Goal: Register for event/course

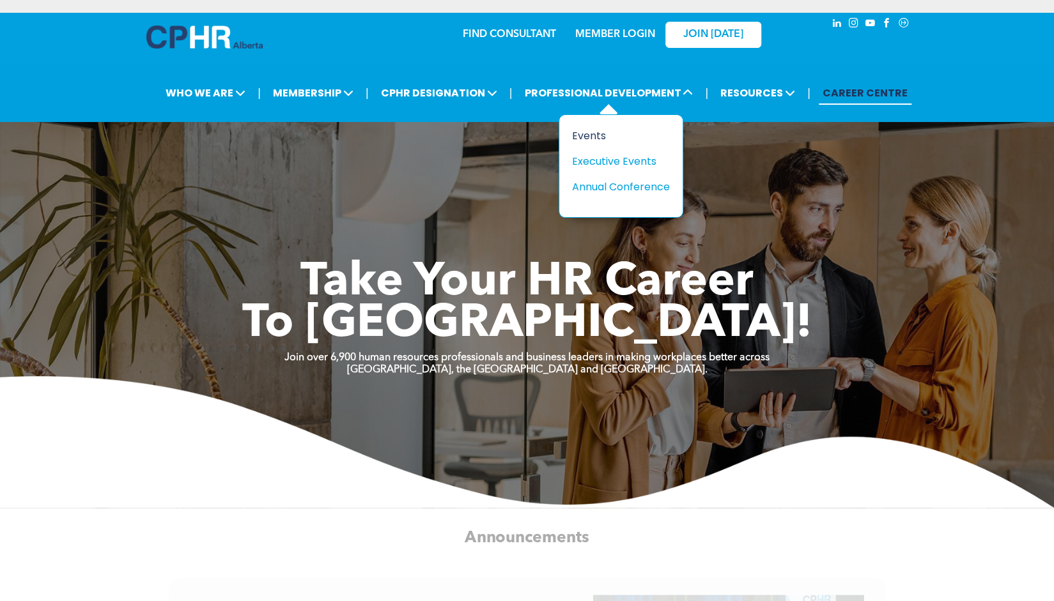
click at [589, 128] on div "Events" at bounding box center [616, 136] width 88 height 16
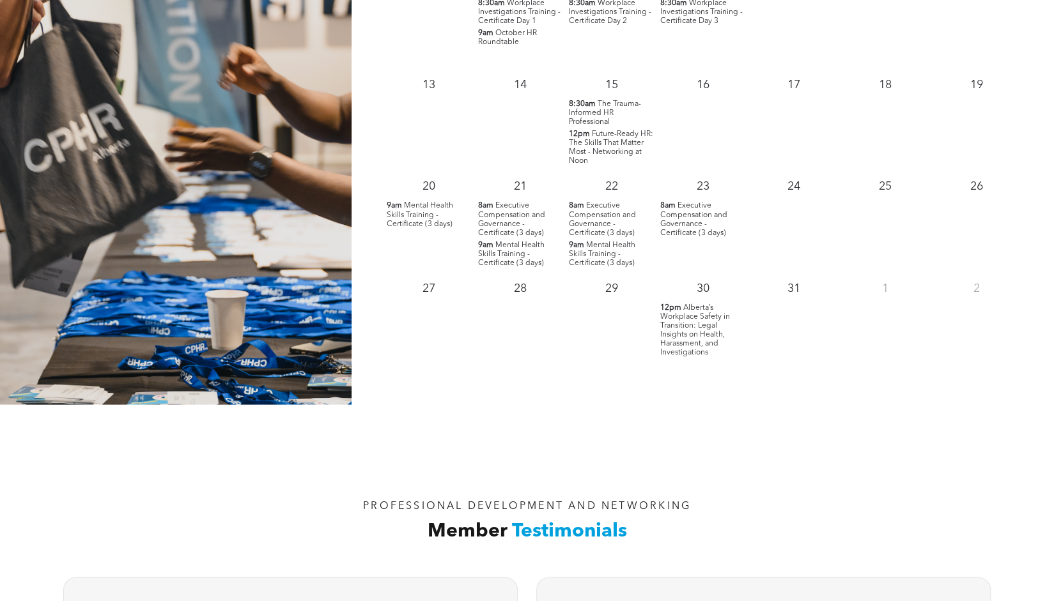
scroll to position [1370, 0]
click at [696, 303] on span "Alberta’s Workplace Safety in Transition: Legal Insights on Health, Harassment,…" at bounding box center [695, 329] width 70 height 52
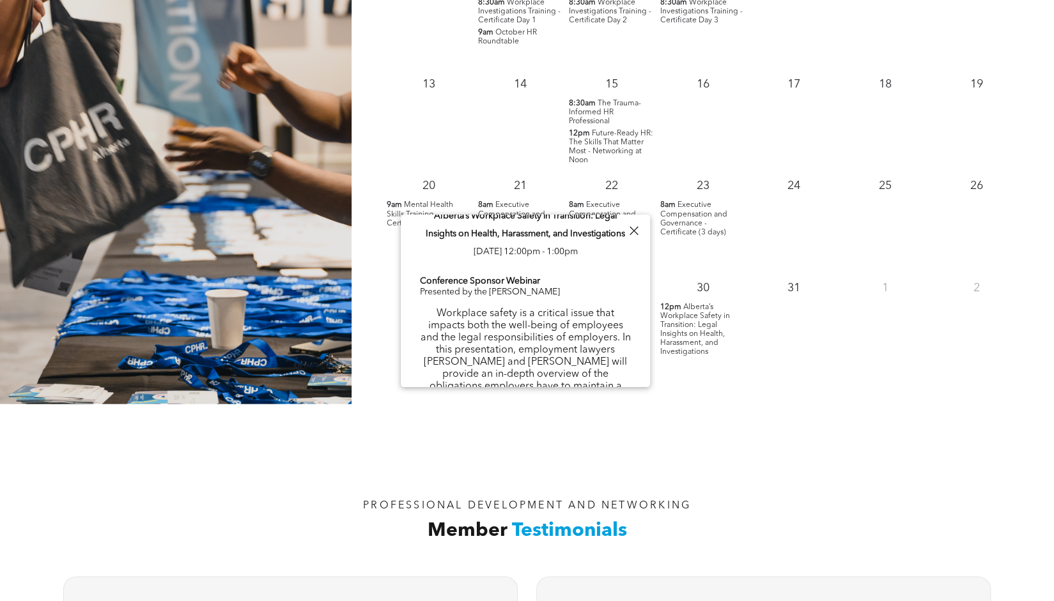
scroll to position [0, 0]
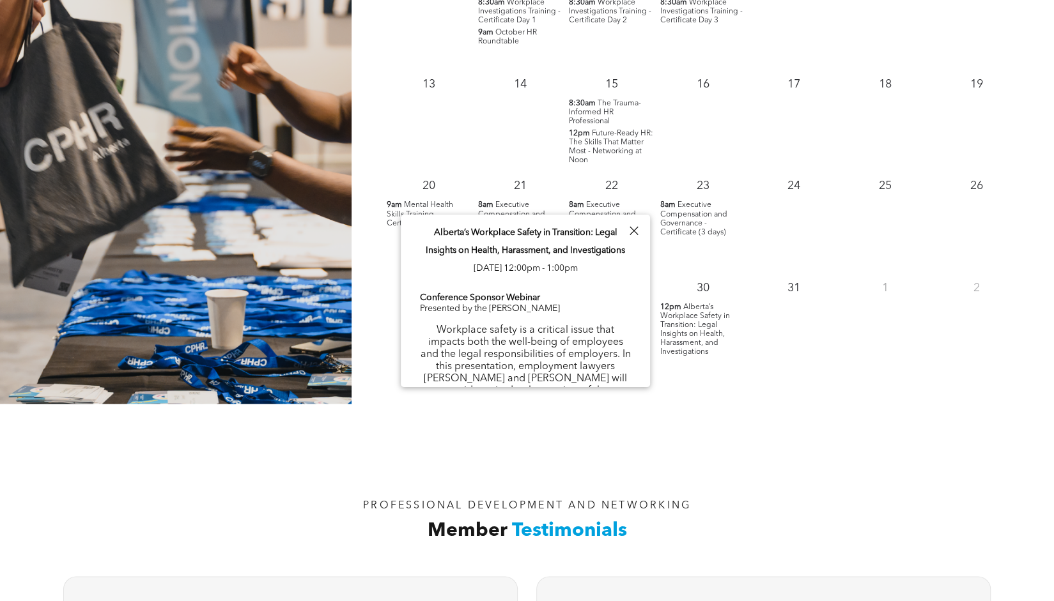
click at [684, 435] on div "PROFESSIONAL DEVELOPMENT AND NETWORKING Member Testimonials" at bounding box center [527, 485] width 1054 height 162
click at [632, 231] on div at bounding box center [633, 230] width 17 height 17
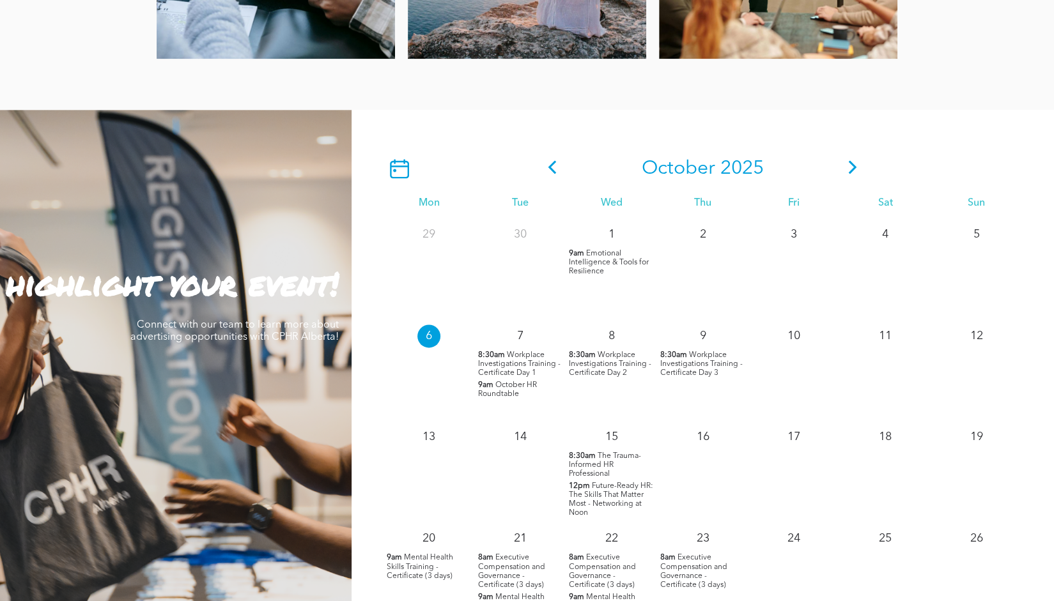
scroll to position [1017, 0]
click at [851, 162] on icon at bounding box center [852, 167] width 8 height 13
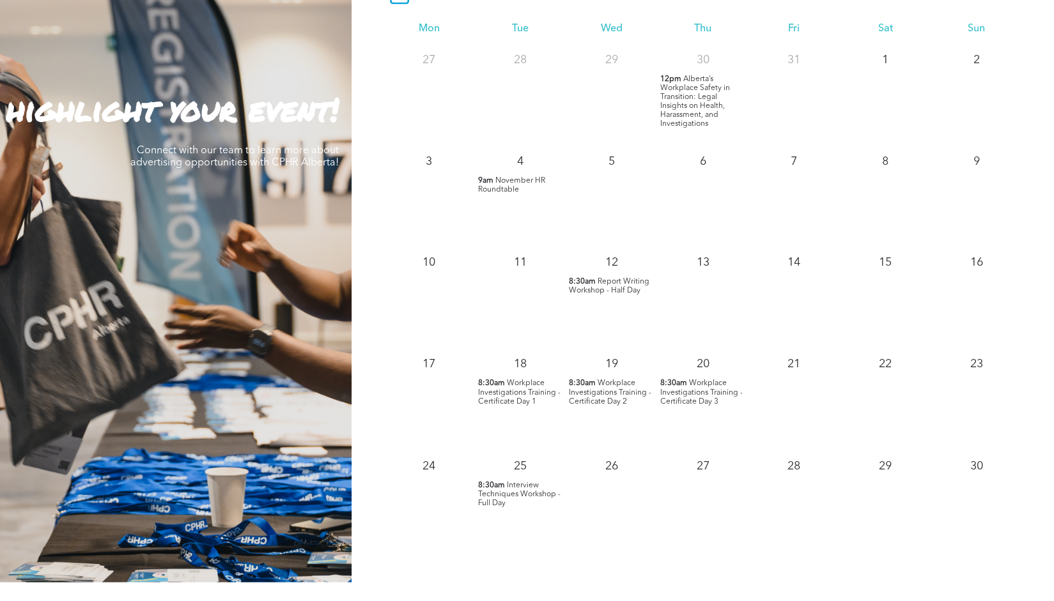
scroll to position [1087, 0]
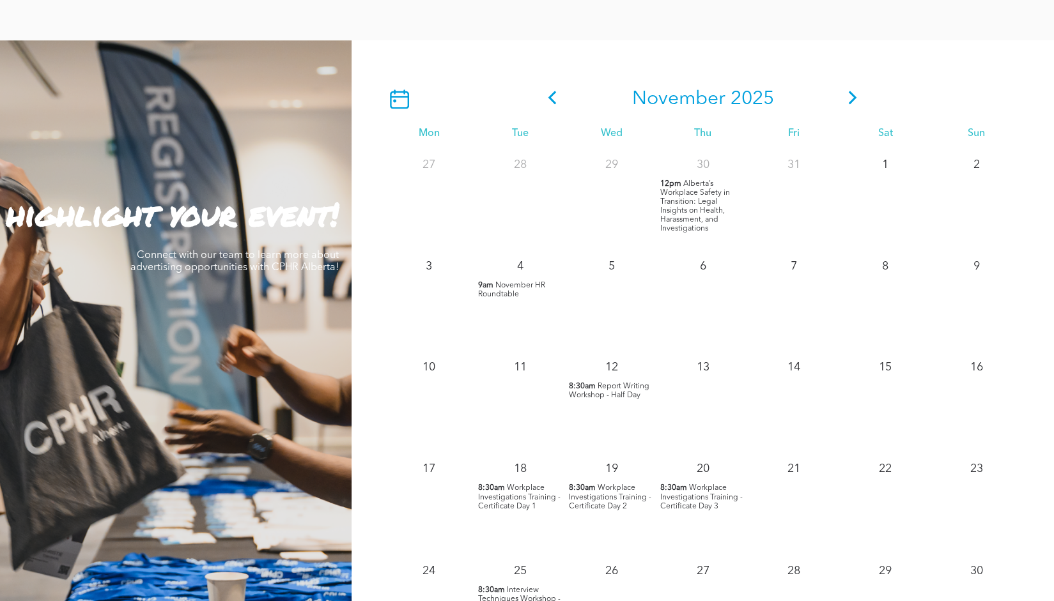
click at [853, 93] on icon at bounding box center [852, 97] width 19 height 13
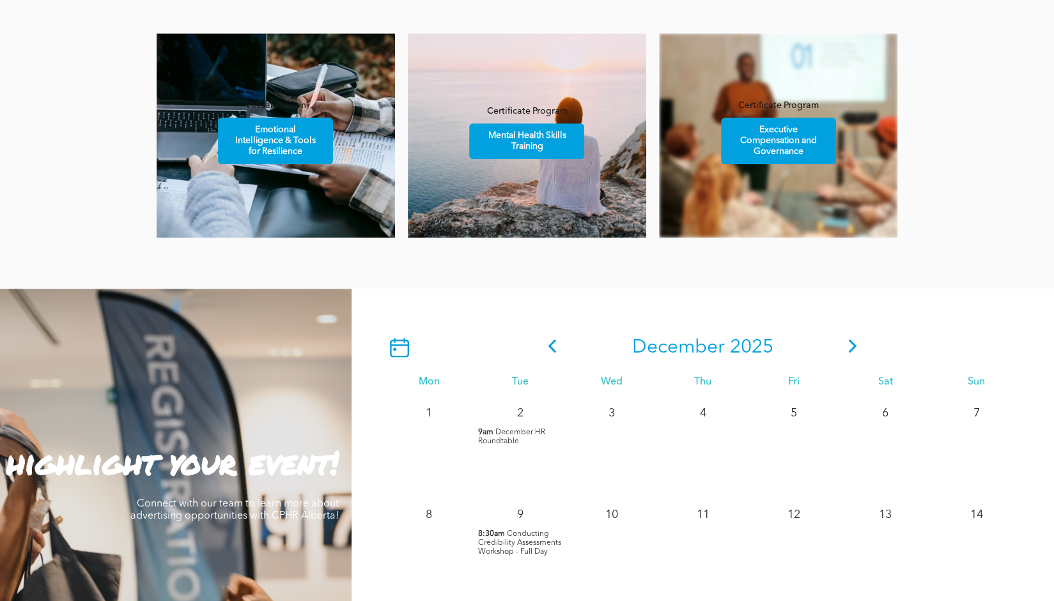
scroll to position [837, 0]
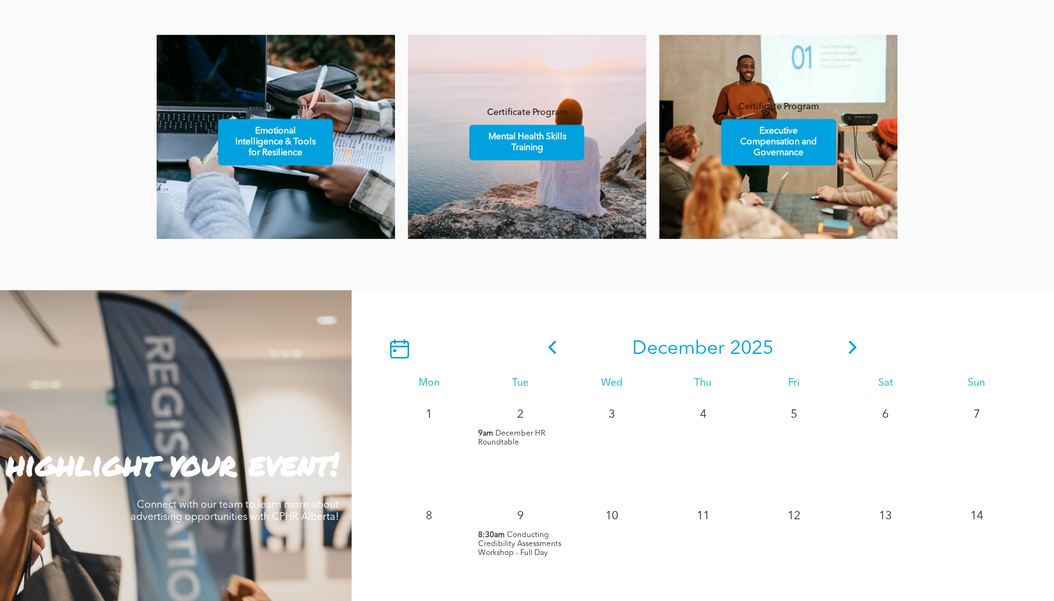
click at [552, 344] on icon at bounding box center [551, 347] width 19 height 13
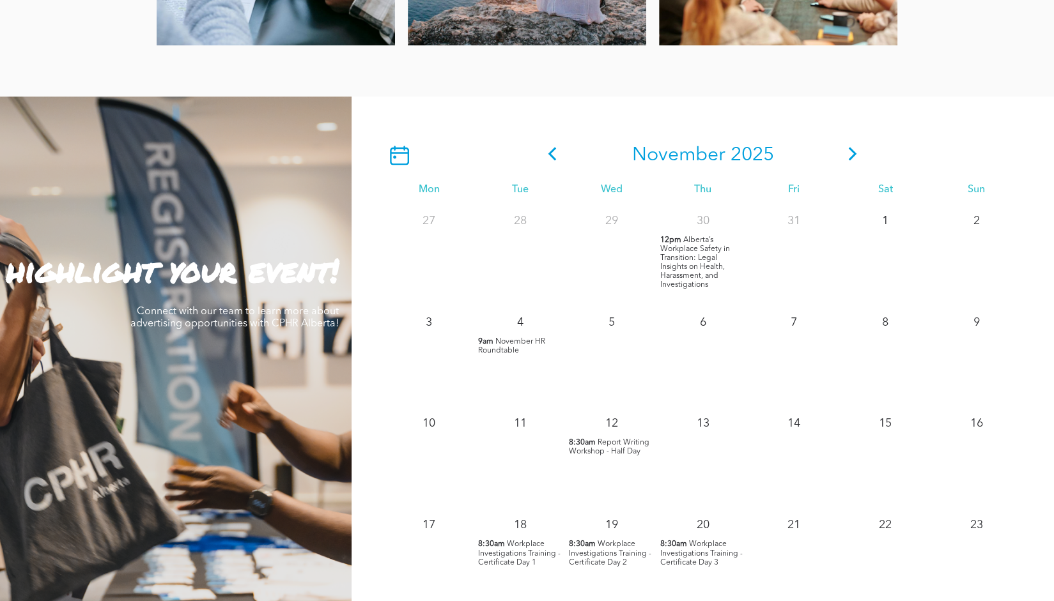
scroll to position [1030, 0]
click at [853, 148] on icon at bounding box center [852, 154] width 19 height 13
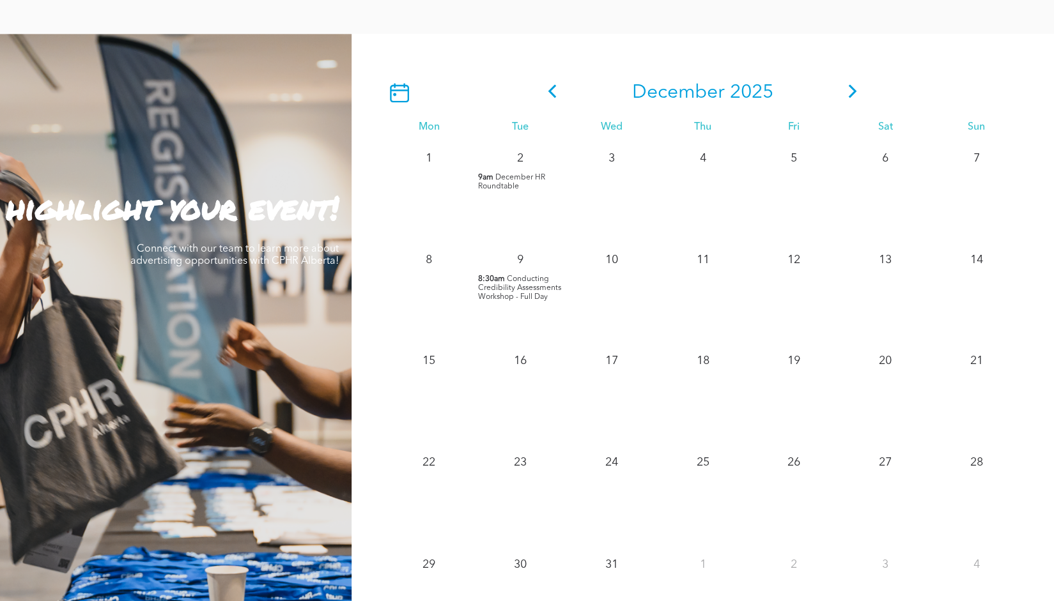
scroll to position [1093, 0]
click at [553, 85] on icon at bounding box center [551, 91] width 19 height 13
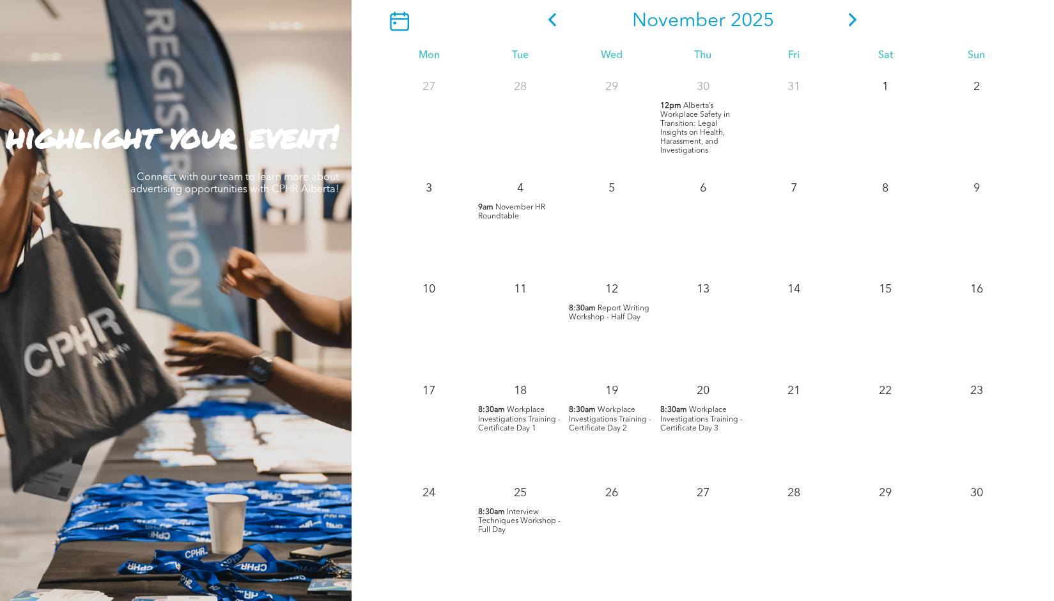
scroll to position [1155, 0]
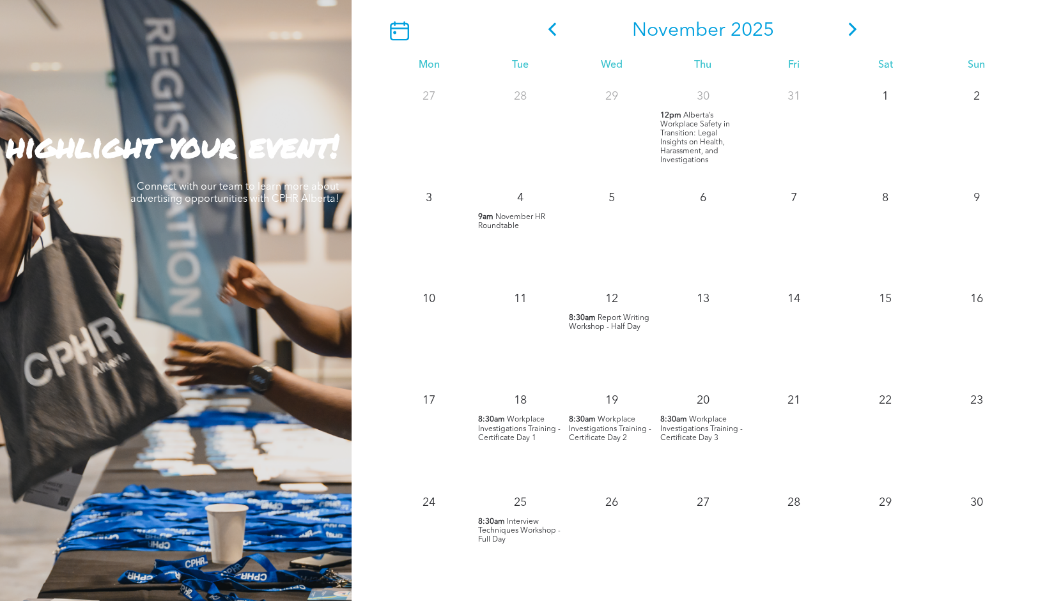
click at [850, 27] on span at bounding box center [852, 30] width 19 height 23
